Goal: Task Accomplishment & Management: Manage account settings

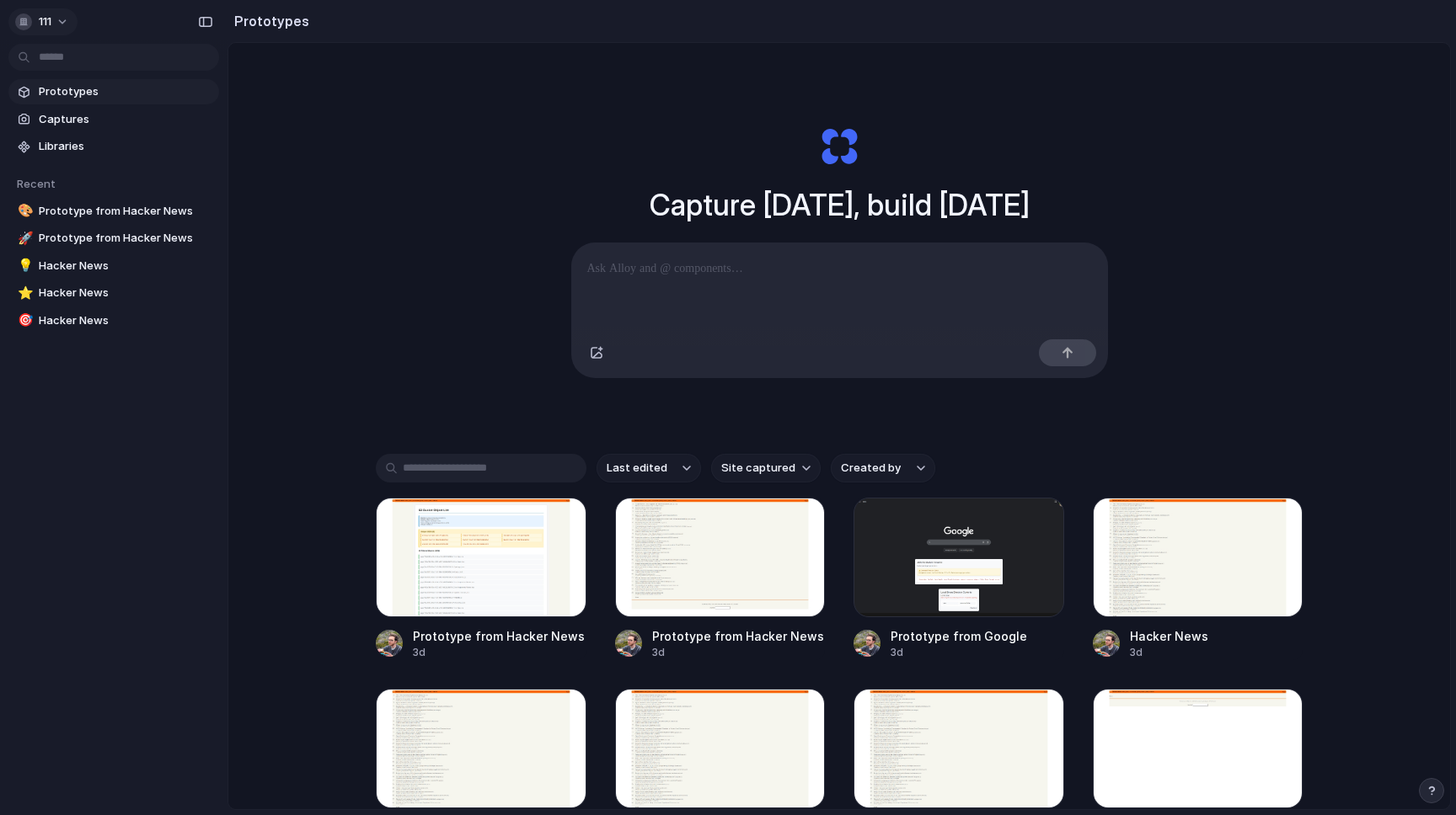
click at [42, 28] on span "111" at bounding box center [44, 22] width 13 height 17
click at [85, 64] on li "Settings" at bounding box center [94, 59] width 164 height 27
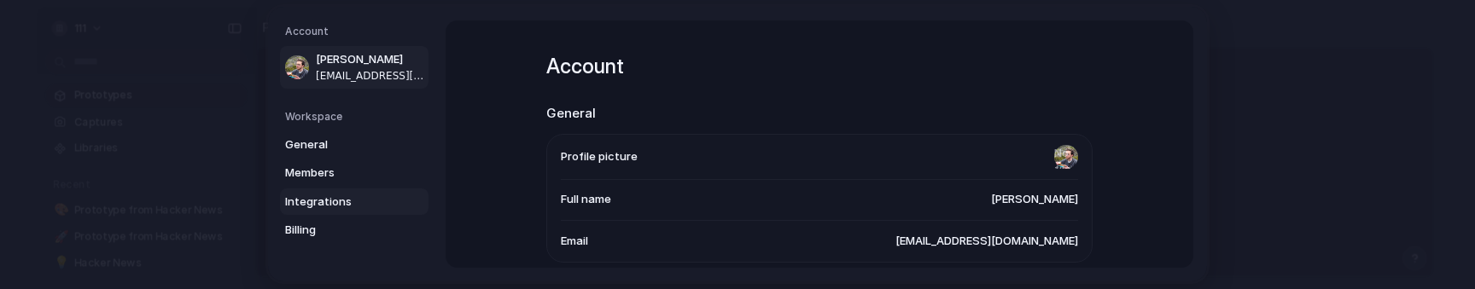
click at [323, 195] on span "Integrations" at bounding box center [339, 202] width 109 height 17
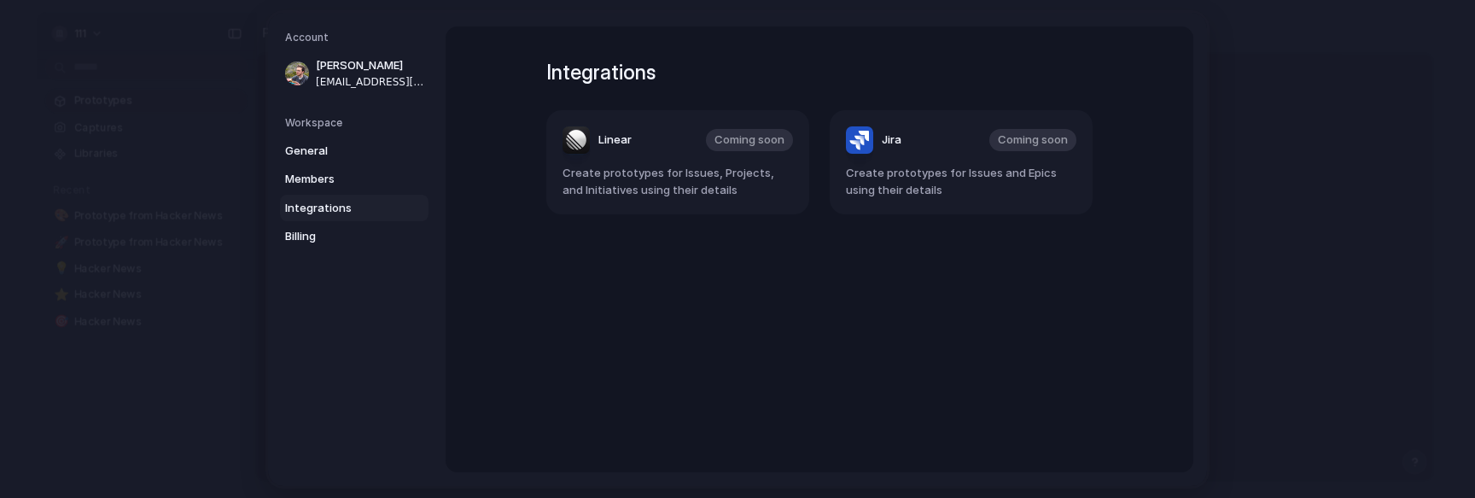
click at [853, 349] on div "Integrations Linear Coming soon Create prototypes for Issues, Projects, and Ini…" at bounding box center [820, 249] width 608 height 446
click at [362, 150] on span "General" at bounding box center [339, 150] width 109 height 17
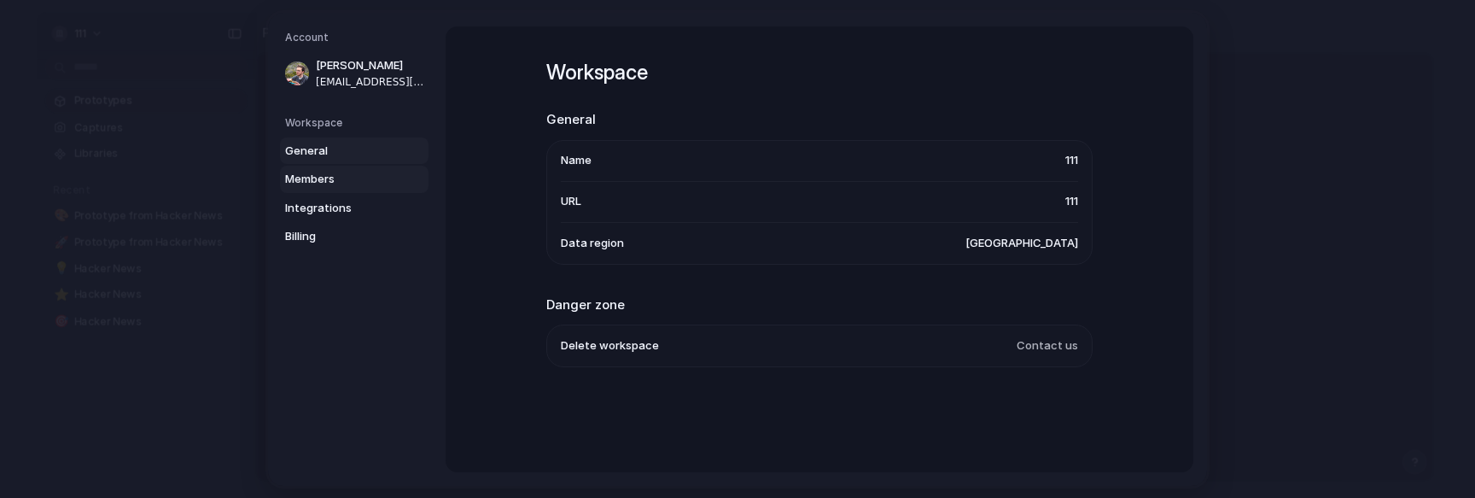
click at [359, 171] on span "Members" at bounding box center [339, 179] width 109 height 17
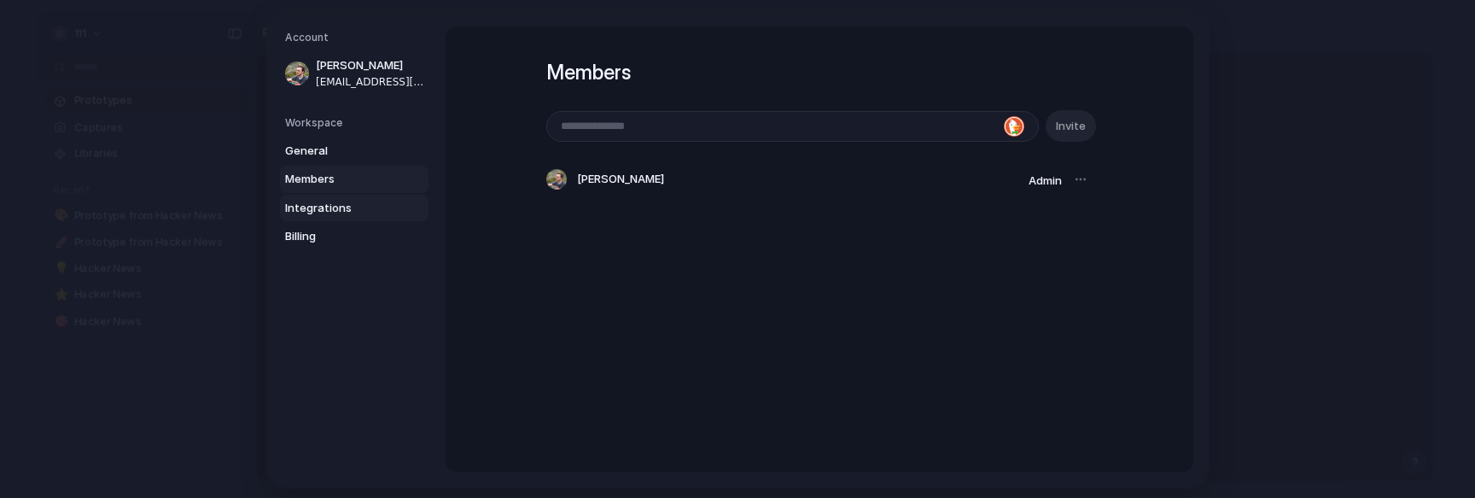
click at [355, 198] on link "Integrations" at bounding box center [354, 207] width 149 height 27
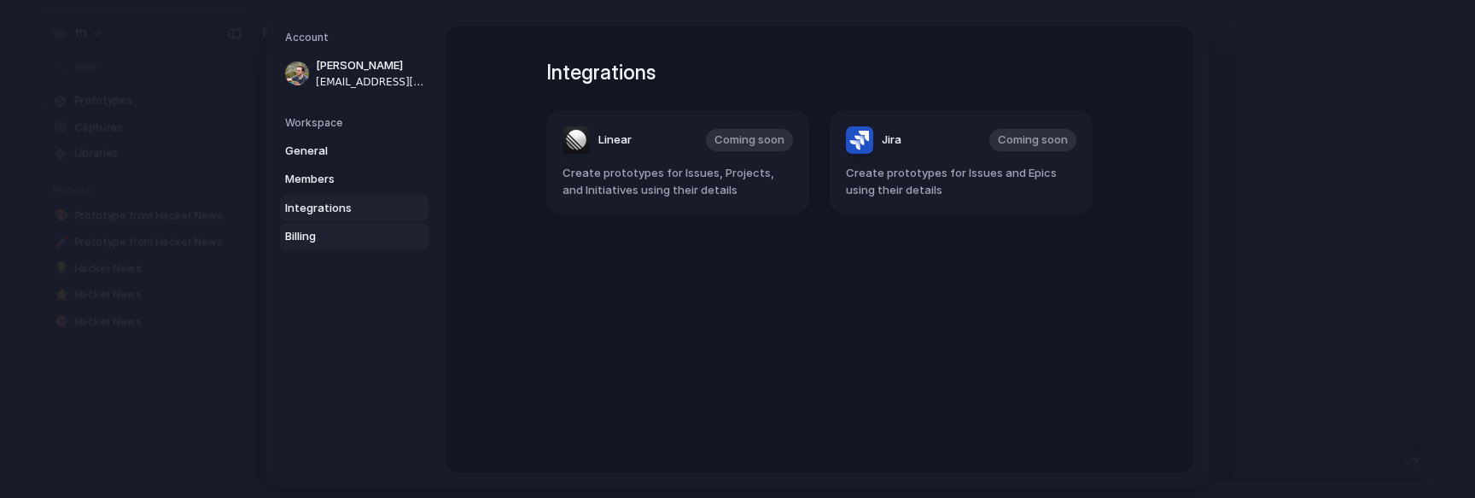
click at [349, 247] on link "Billing" at bounding box center [354, 236] width 149 height 27
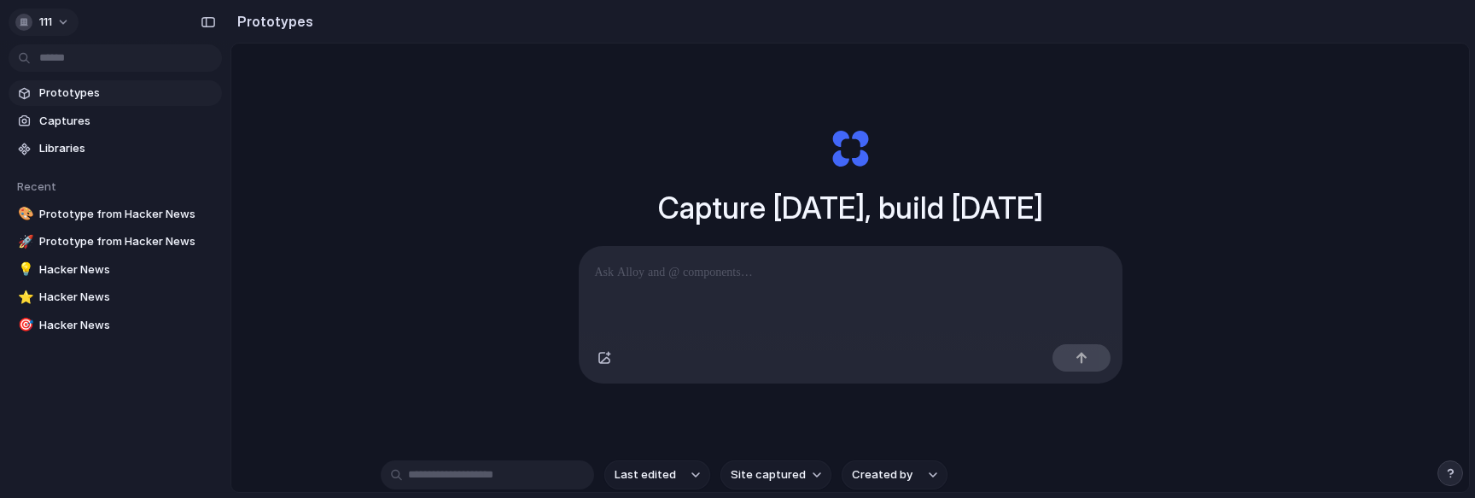
click at [62, 23] on button "111" at bounding box center [44, 22] width 70 height 27
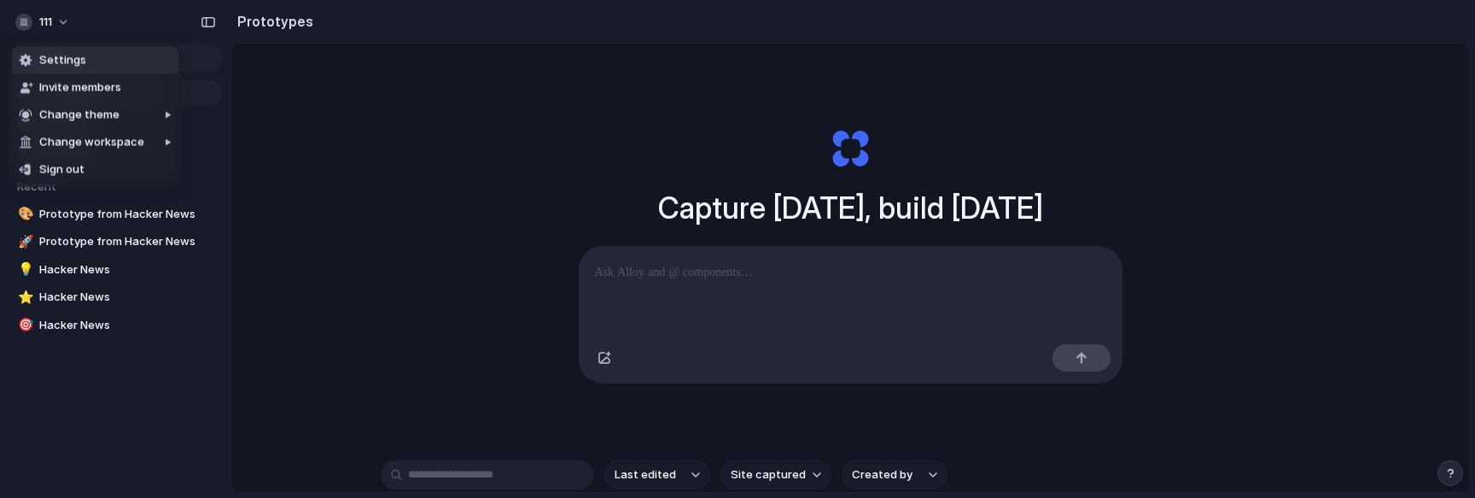
click at [93, 61] on li "Settings" at bounding box center [95, 60] width 166 height 27
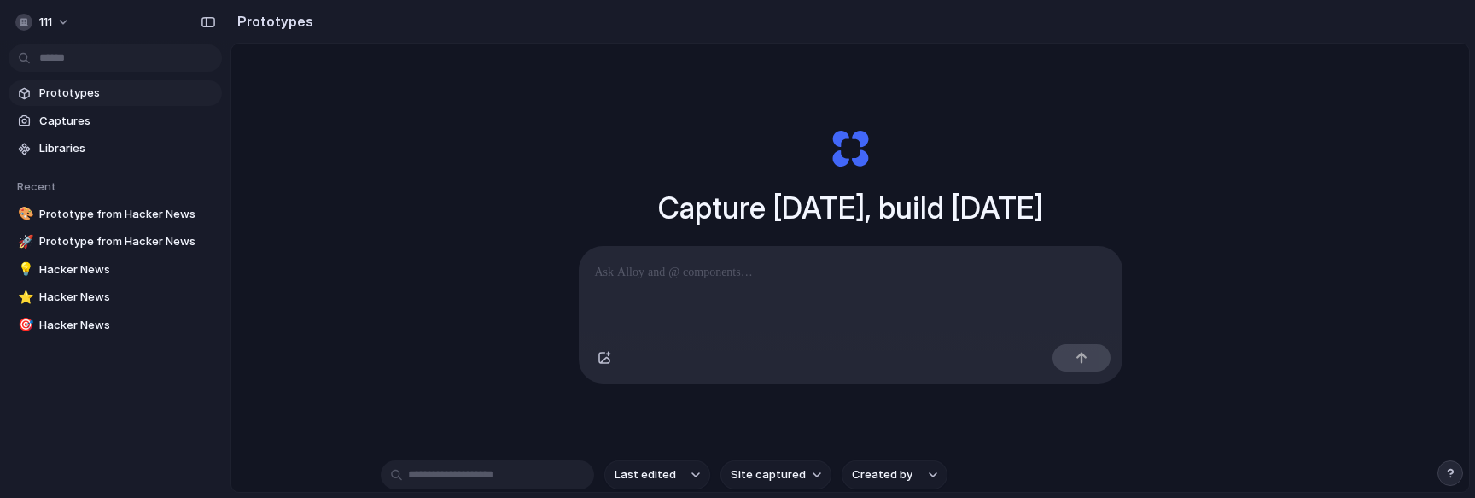
click at [62, 42] on div at bounding box center [115, 56] width 230 height 31
click at [62, 34] on button "111" at bounding box center [44, 22] width 70 height 27
